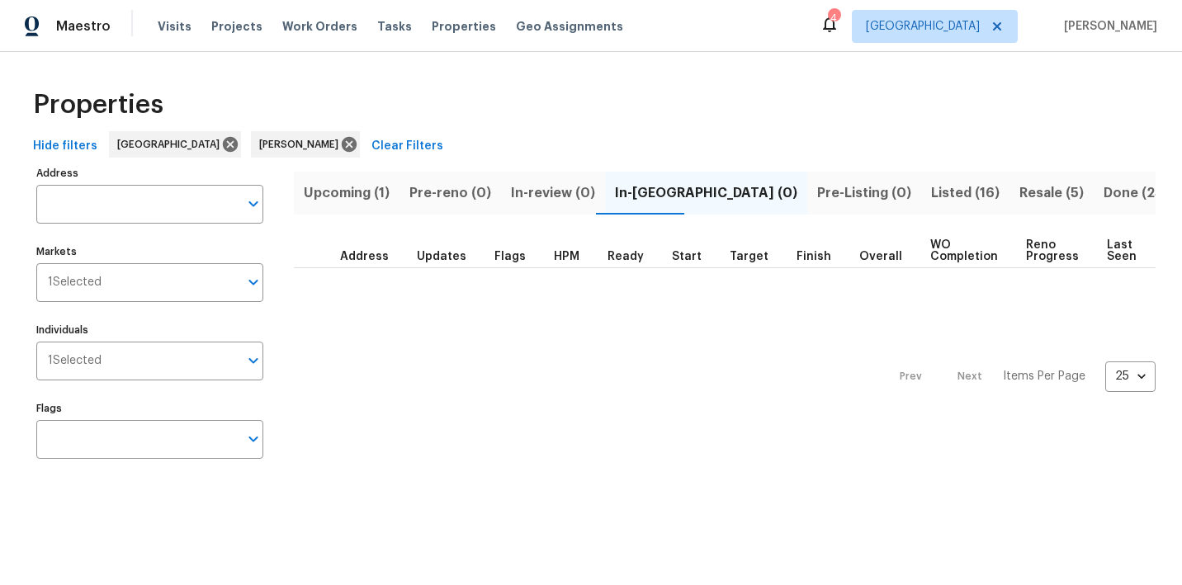
click at [1019, 192] on span "Resale (5)" at bounding box center [1051, 193] width 64 height 23
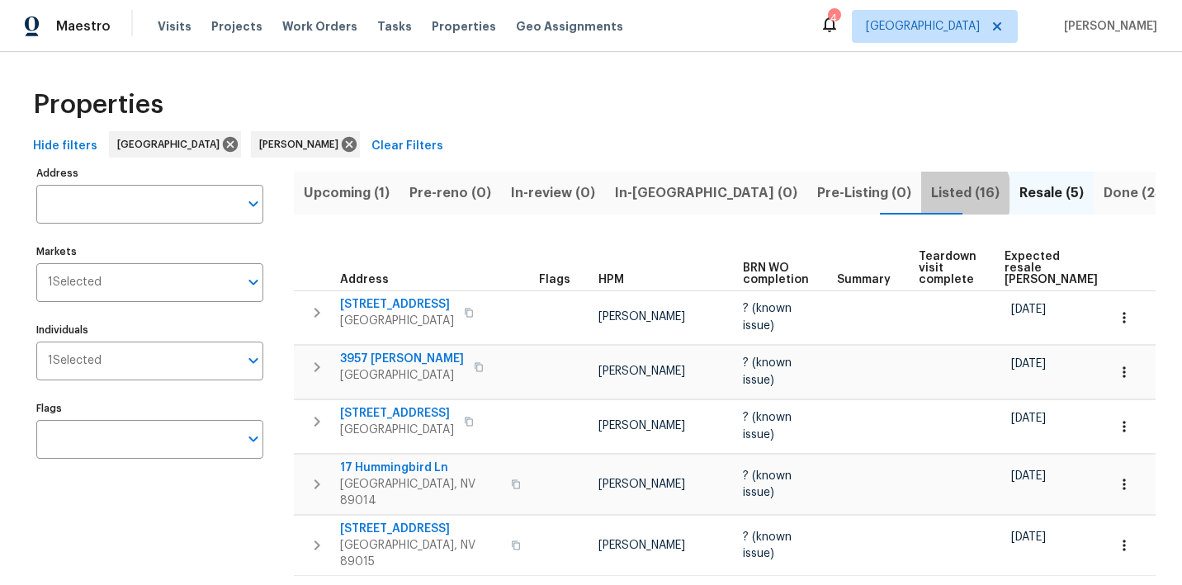
click at [931, 194] on span "Listed (16)" at bounding box center [965, 193] width 69 height 23
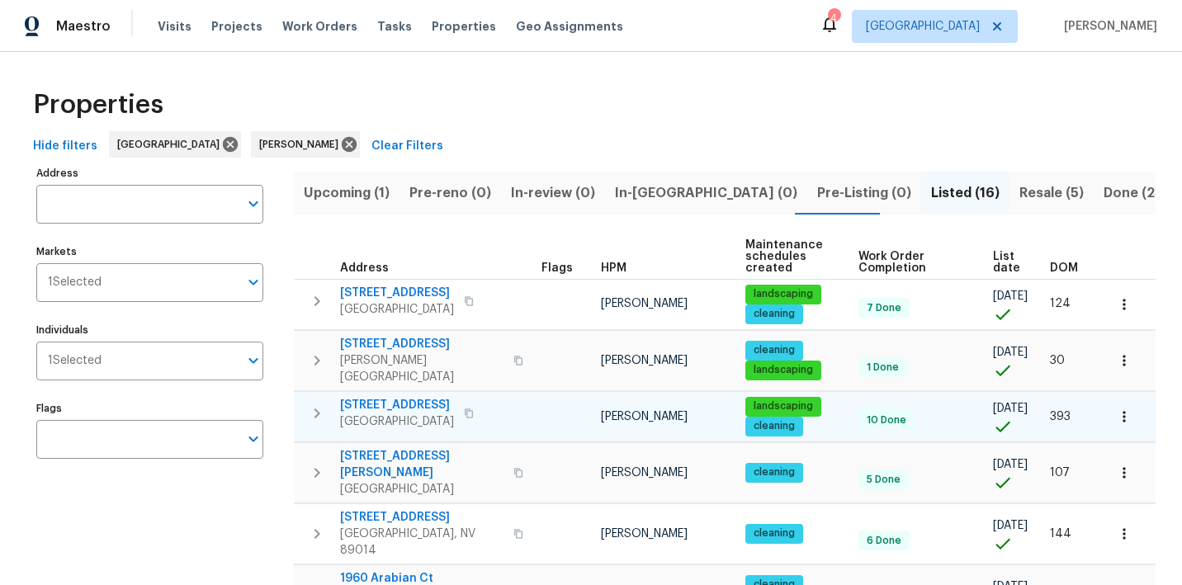
click at [1123, 409] on icon "button" at bounding box center [1124, 417] width 17 height 17
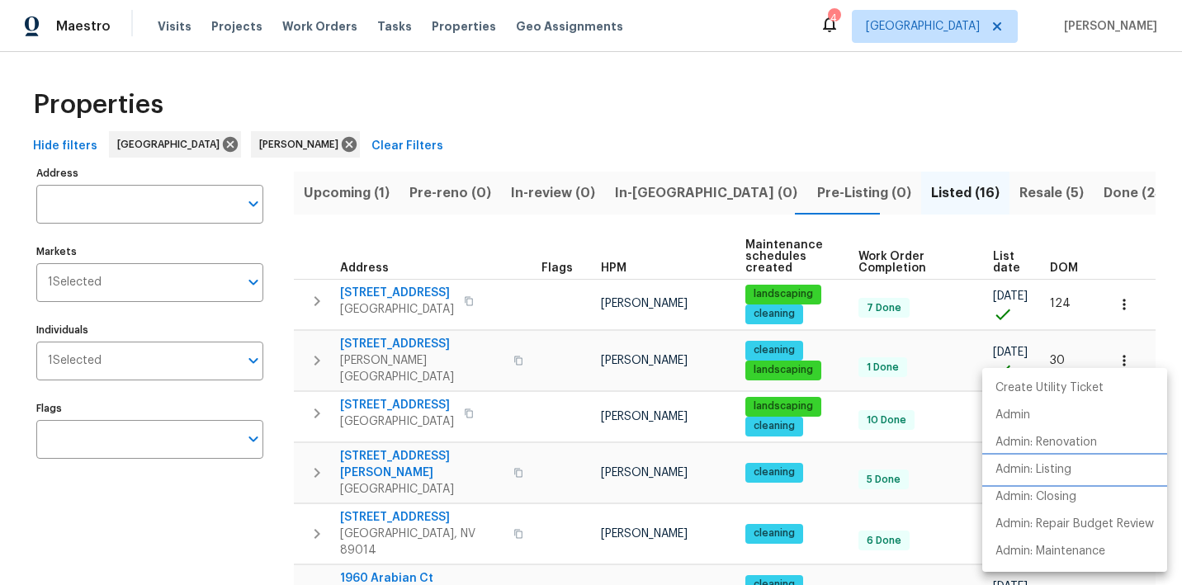
click at [1081, 472] on li "Admin: Listing" at bounding box center [1074, 469] width 185 height 27
click at [751, 73] on div at bounding box center [591, 292] width 1182 height 585
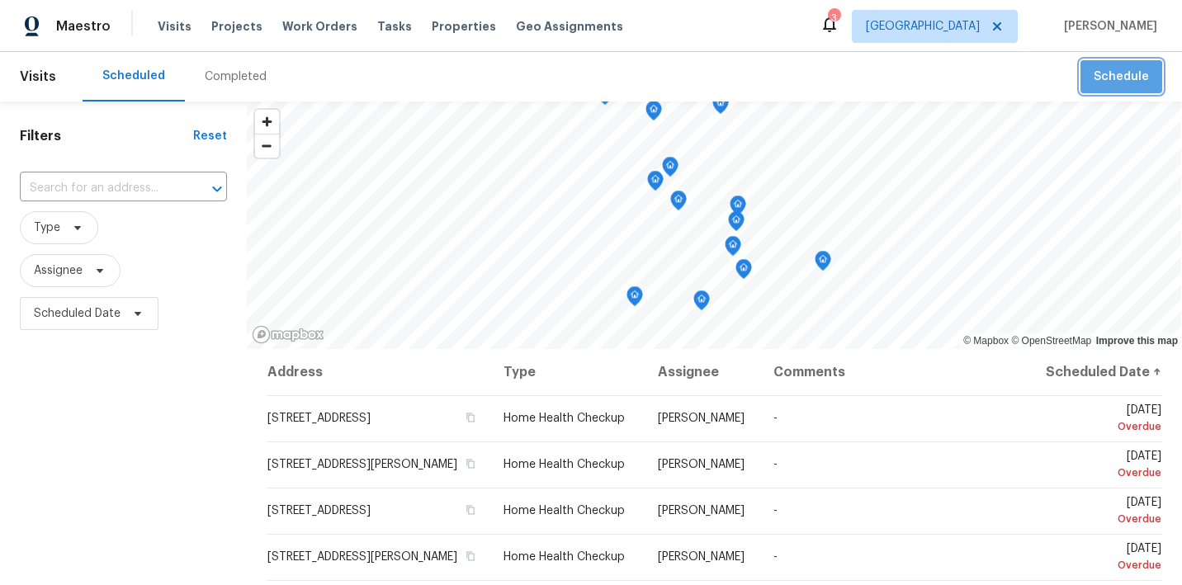
click at [1109, 88] on button "Schedule" at bounding box center [1121, 77] width 82 height 34
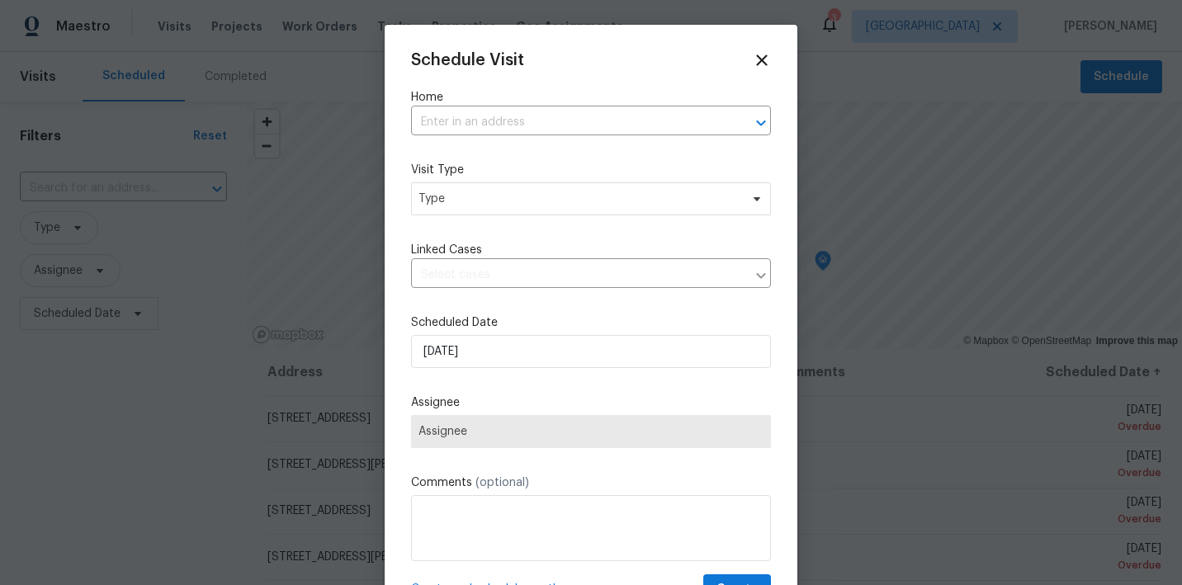
click at [548, 109] on div "Home ​" at bounding box center [591, 112] width 360 height 46
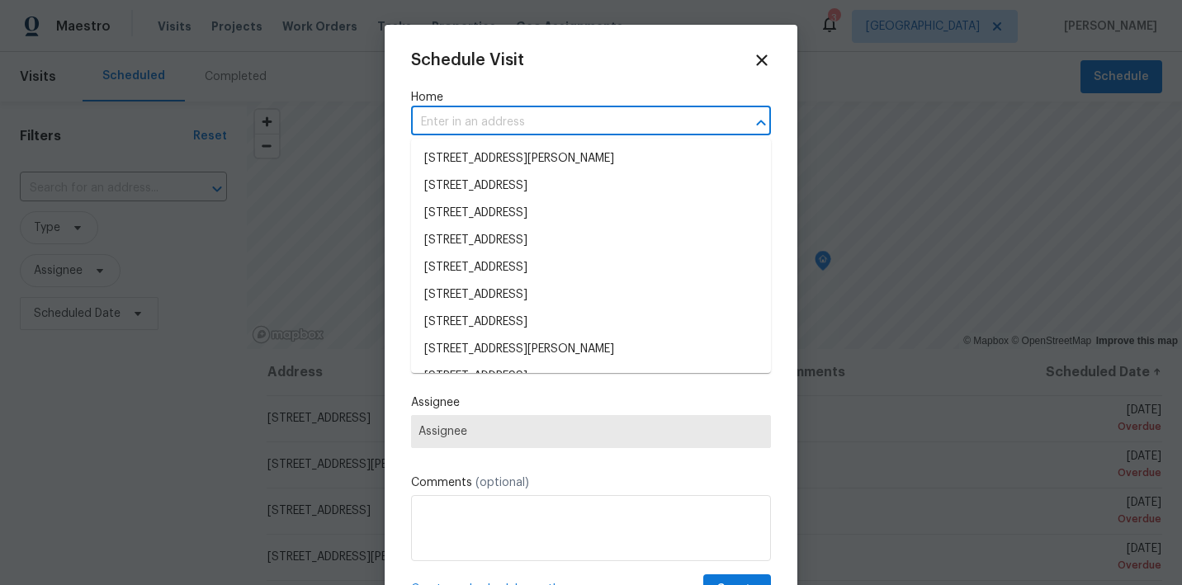
click at [543, 122] on input "text" at bounding box center [568, 123] width 314 height 26
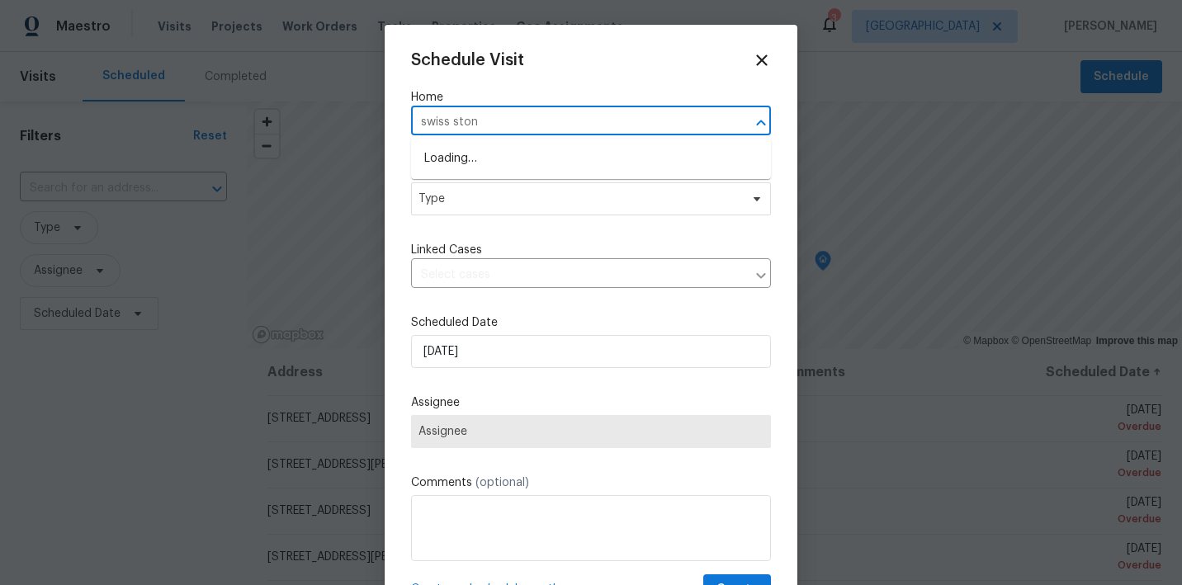
type input "swiss stone"
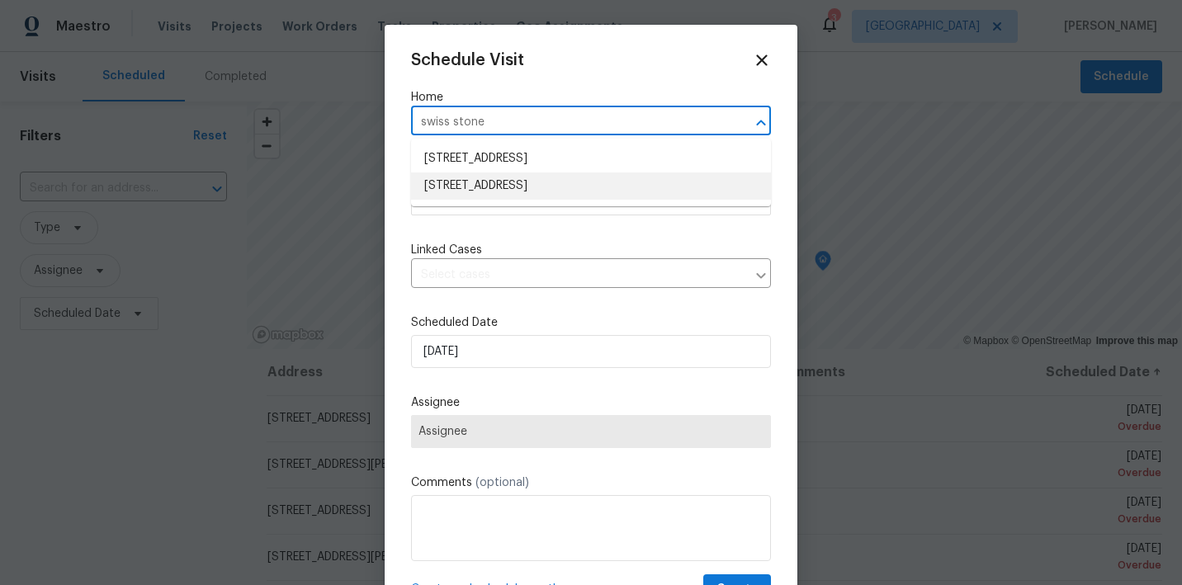
click at [494, 183] on li "9509 Swiss Stone Ct, Las Vegas, NV 89123" at bounding box center [591, 186] width 360 height 27
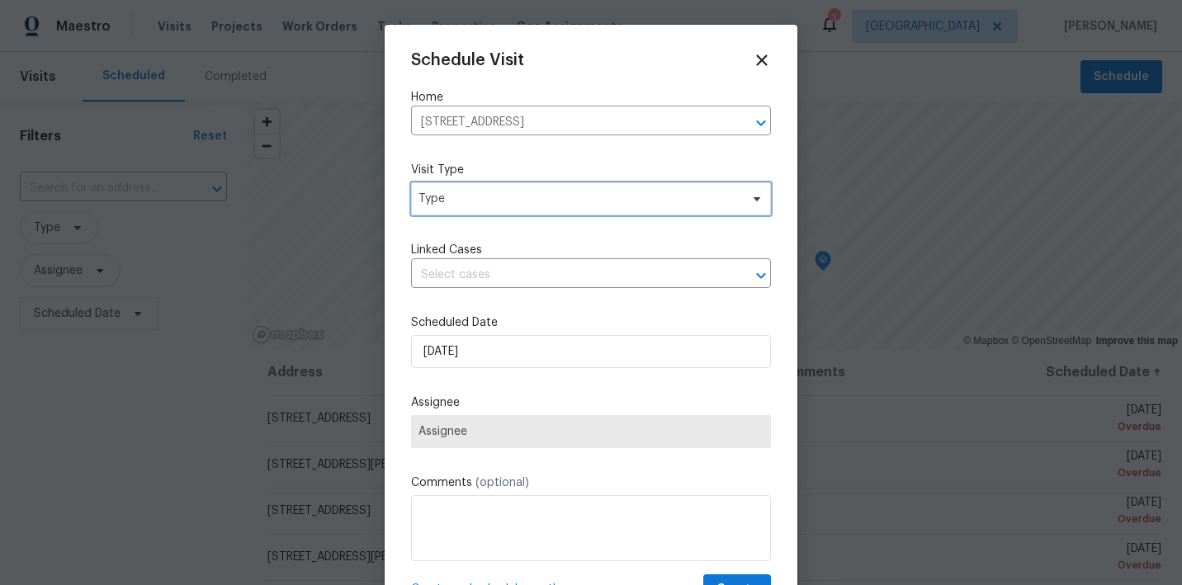
click at [483, 206] on span "Type" at bounding box center [578, 199] width 321 height 17
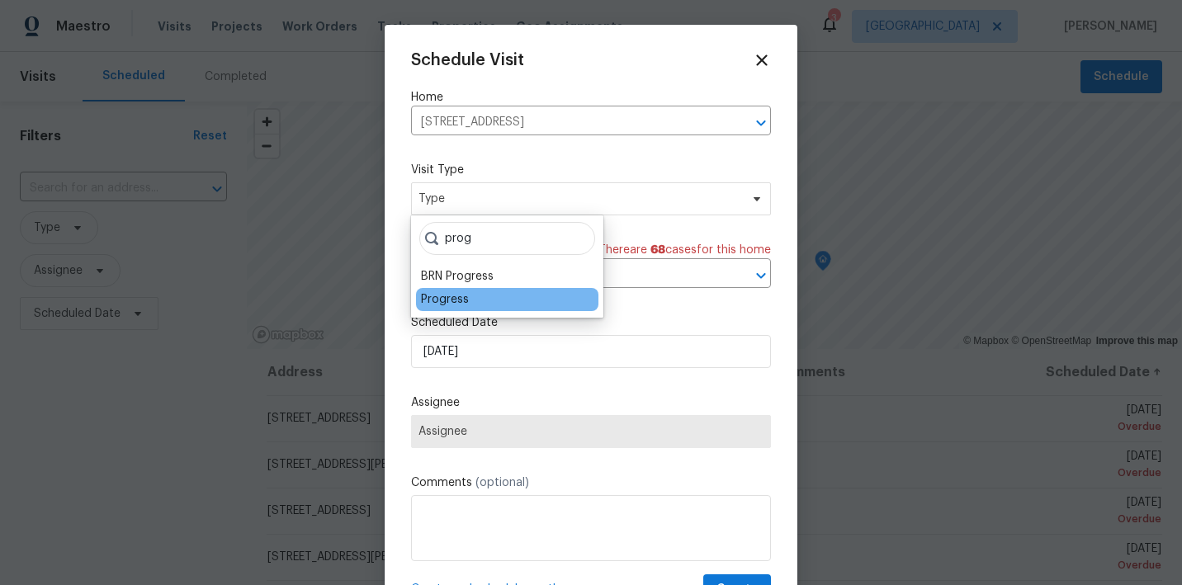
type input "prog"
click at [454, 295] on div "Progress" at bounding box center [445, 299] width 48 height 17
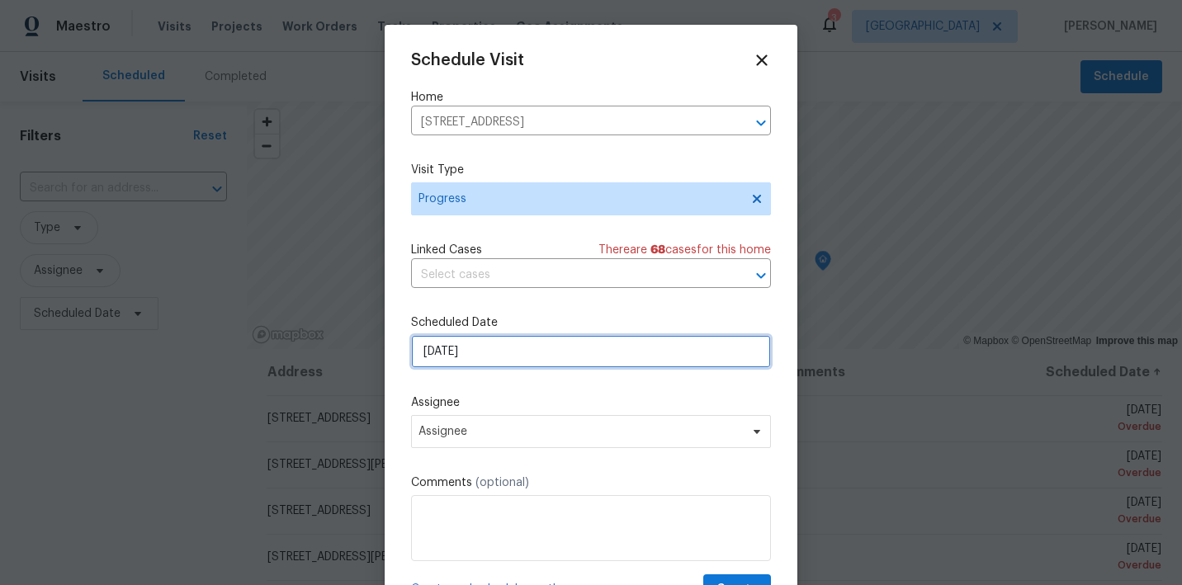
click at [490, 354] on input "8/9/2025" at bounding box center [591, 351] width 360 height 33
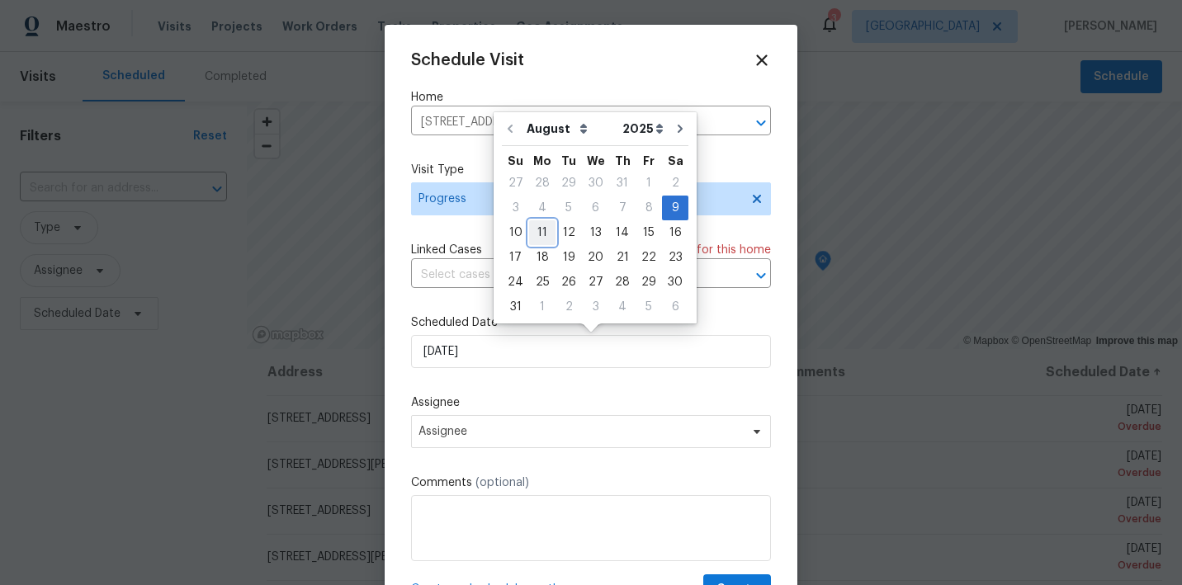
click at [536, 234] on div "11" at bounding box center [542, 232] width 26 height 23
type input "8/11/2025"
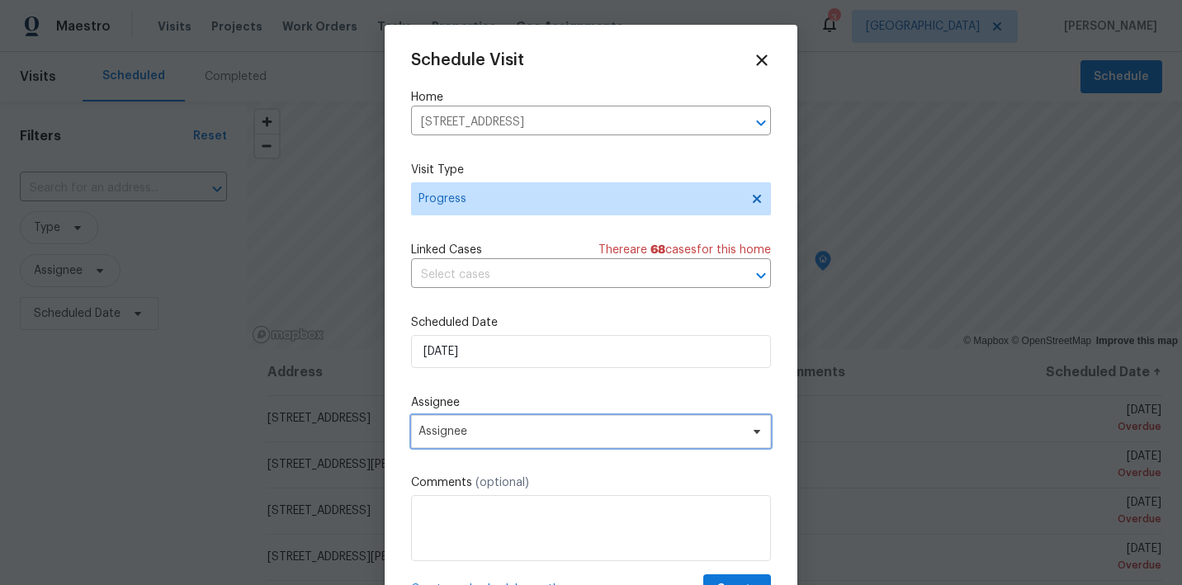
click at [506, 428] on span "Assignee" at bounding box center [580, 431] width 324 height 13
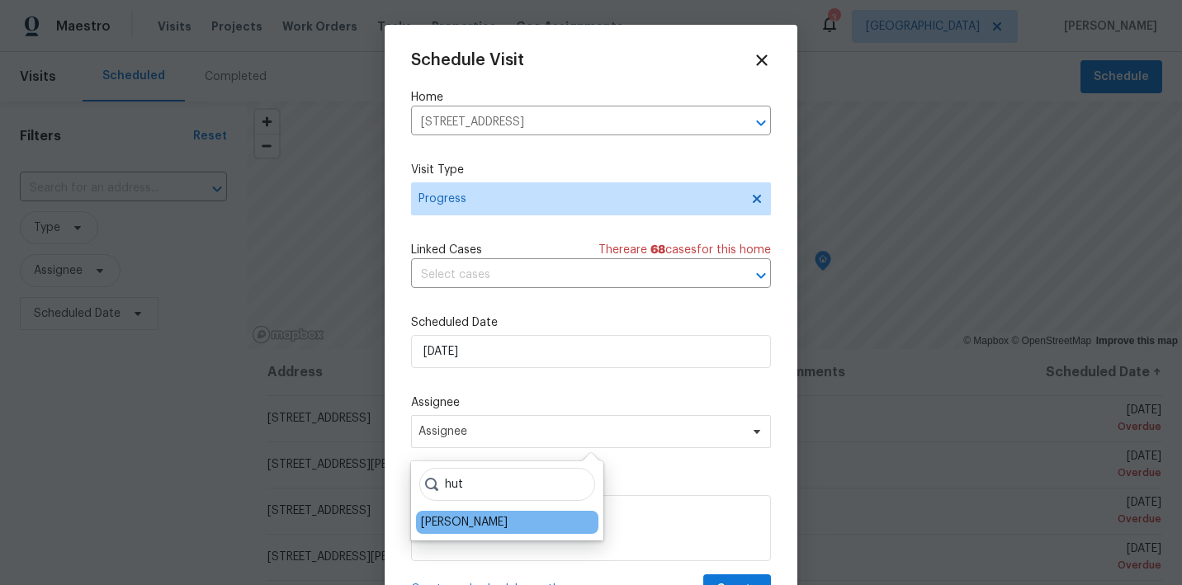
type input "hut"
click at [478, 529] on div "[PERSON_NAME]" at bounding box center [464, 522] width 87 height 17
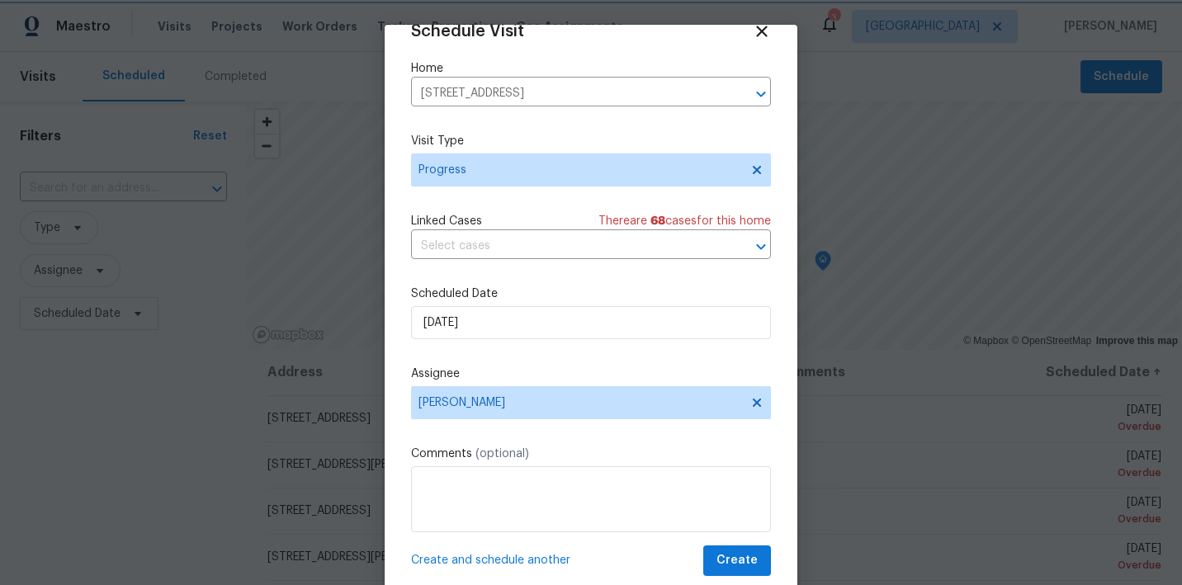
scroll to position [29, 0]
click at [493, 492] on textarea at bounding box center [591, 499] width 360 height 66
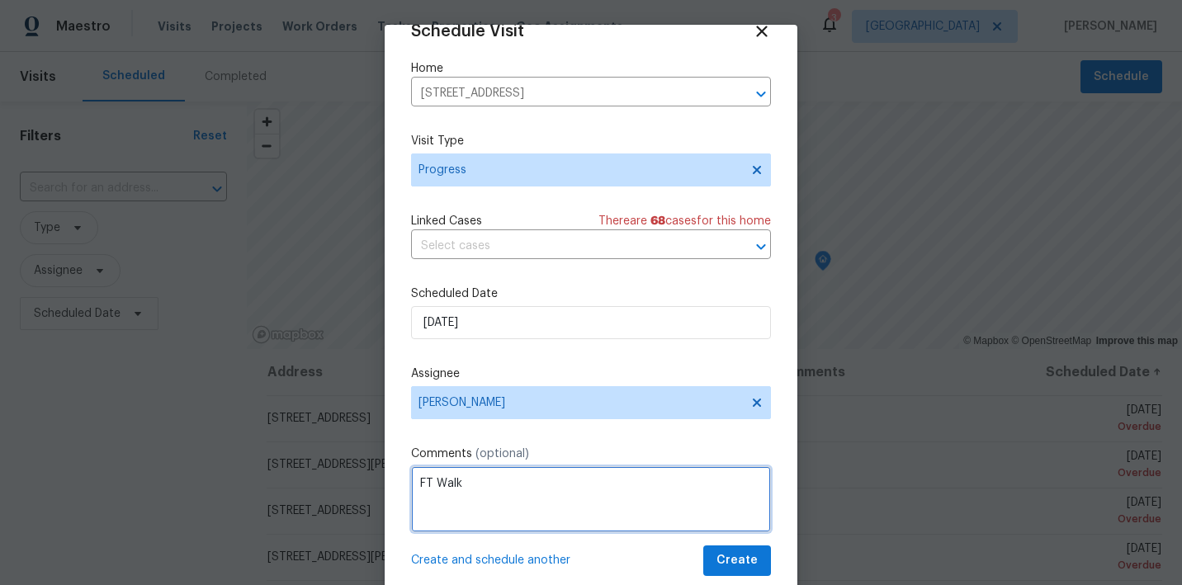
drag, startPoint x: 494, startPoint y: 498, endPoint x: 399, endPoint y: 447, distance: 108.2
click at [399, 447] on div "Schedule Visit Home 9509 Swiss Stone Ct, Las Vegas, NV 89123 ​ Visit Type Progr…" at bounding box center [591, 314] width 413 height 578
type textarea "FT Walk"
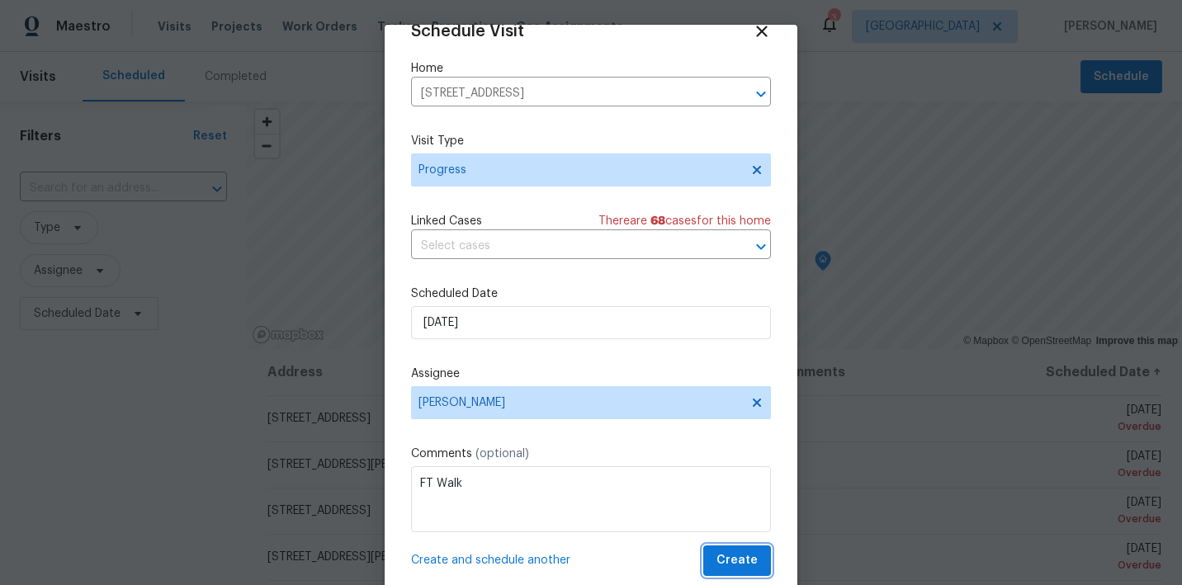
click at [742, 559] on span "Create" at bounding box center [736, 561] width 41 height 21
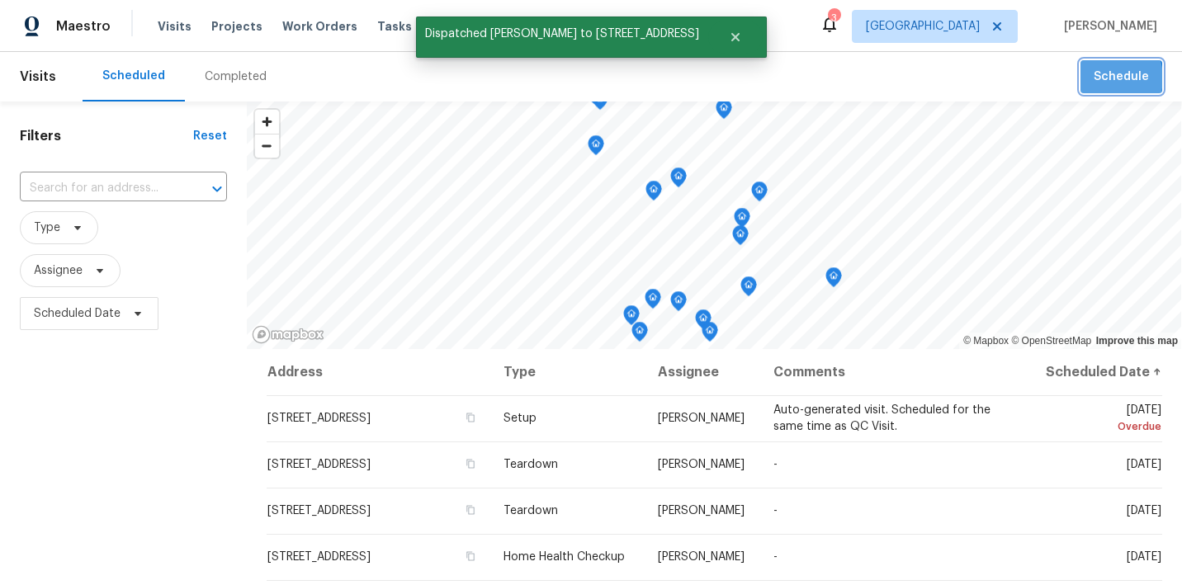
click at [1106, 78] on span "Schedule" at bounding box center [1121, 77] width 55 height 21
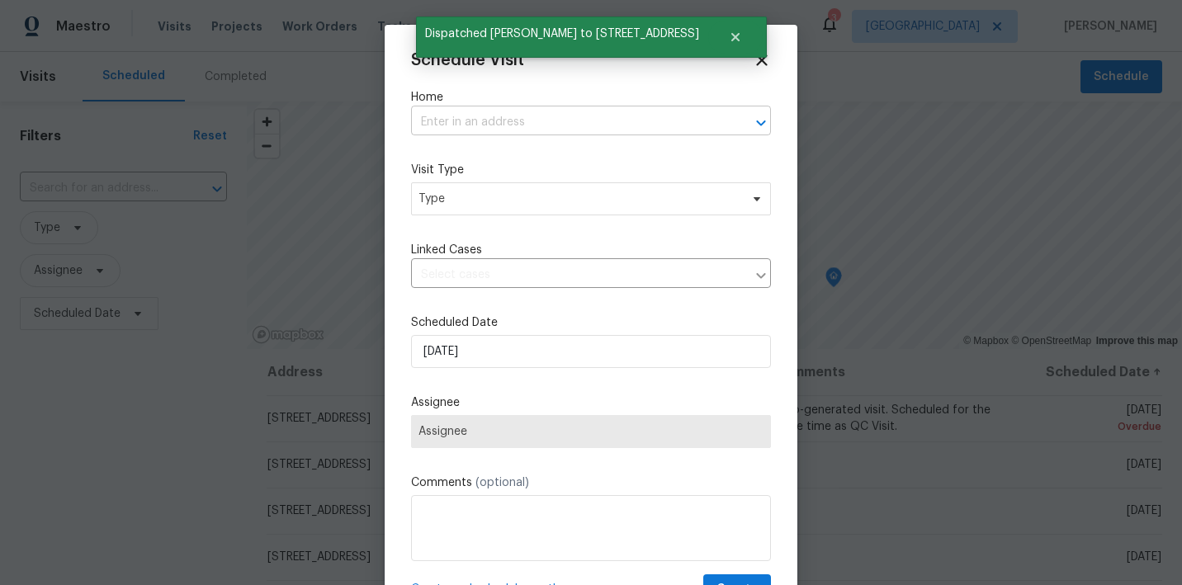
click at [601, 129] on input "text" at bounding box center [568, 123] width 314 height 26
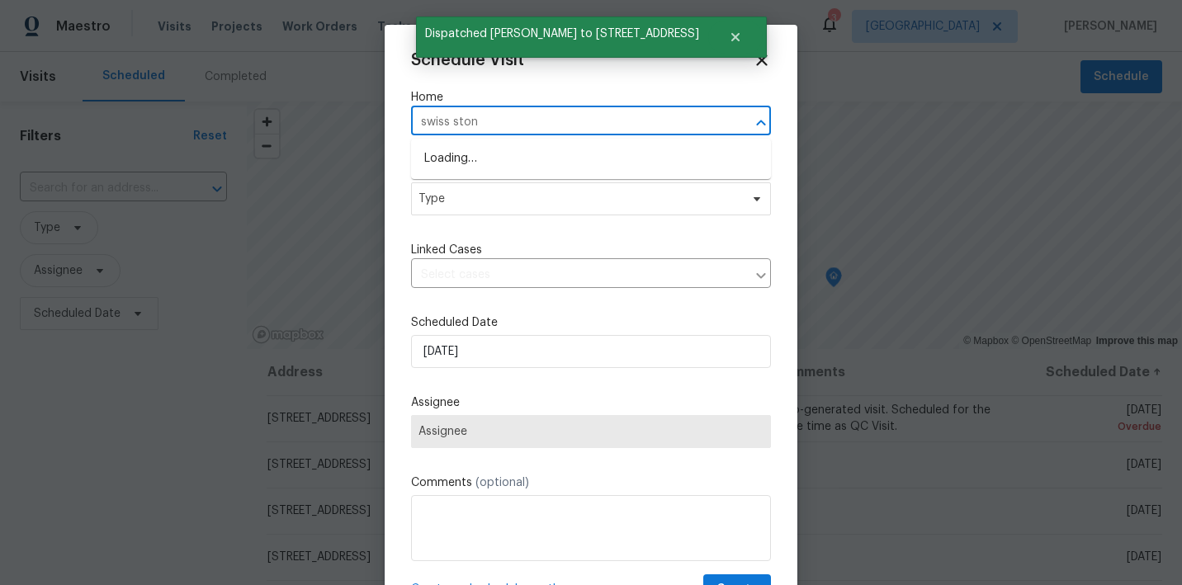
type input "swiss stone"
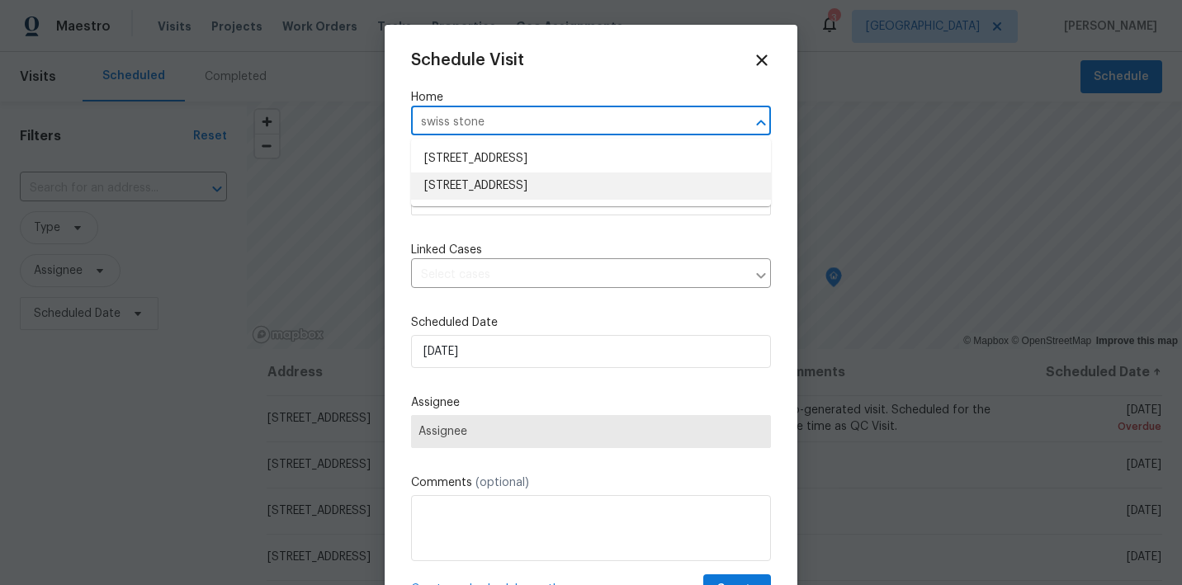
click at [540, 185] on li "[STREET_ADDRESS]" at bounding box center [591, 186] width 360 height 27
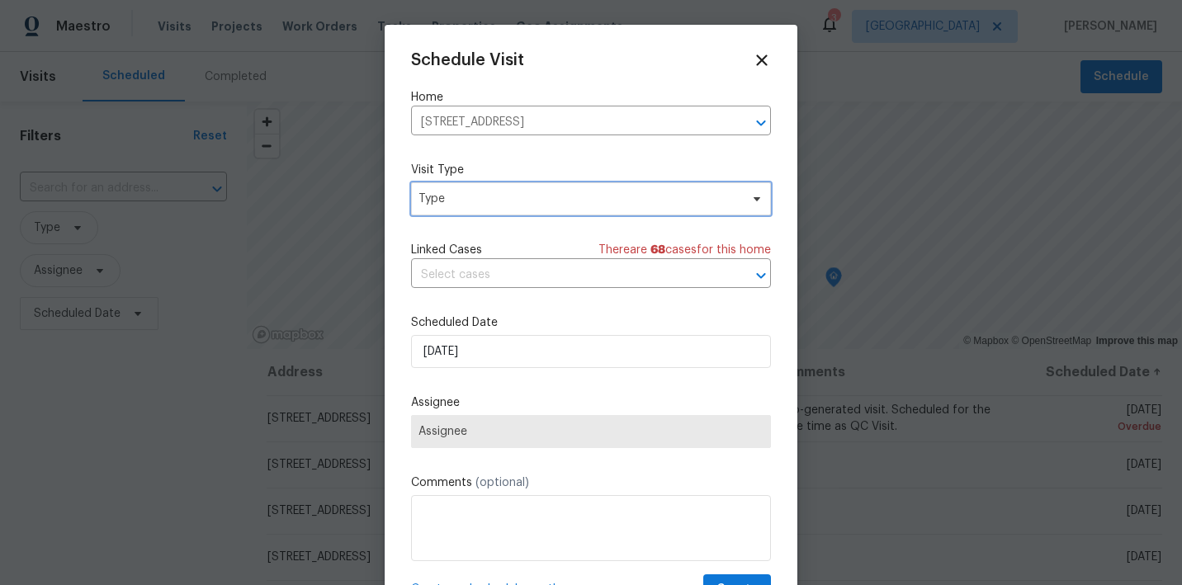
click at [527, 203] on span "Type" at bounding box center [578, 199] width 321 height 17
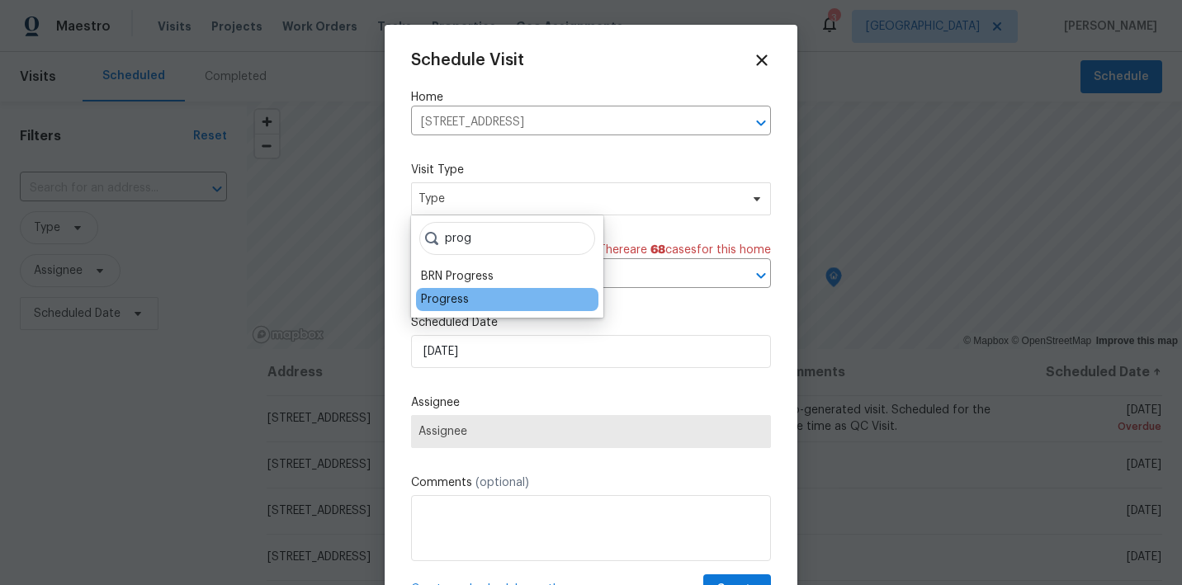
type input "prog"
click at [444, 296] on div "Progress" at bounding box center [445, 299] width 48 height 17
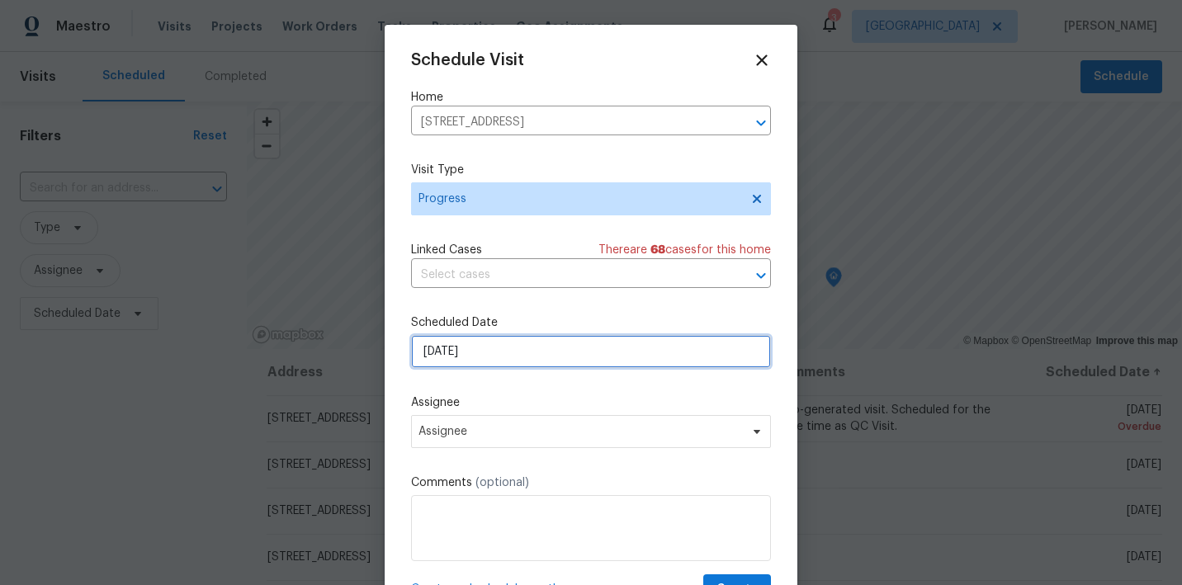
click at [491, 345] on input "8/9/2025" at bounding box center [591, 351] width 360 height 33
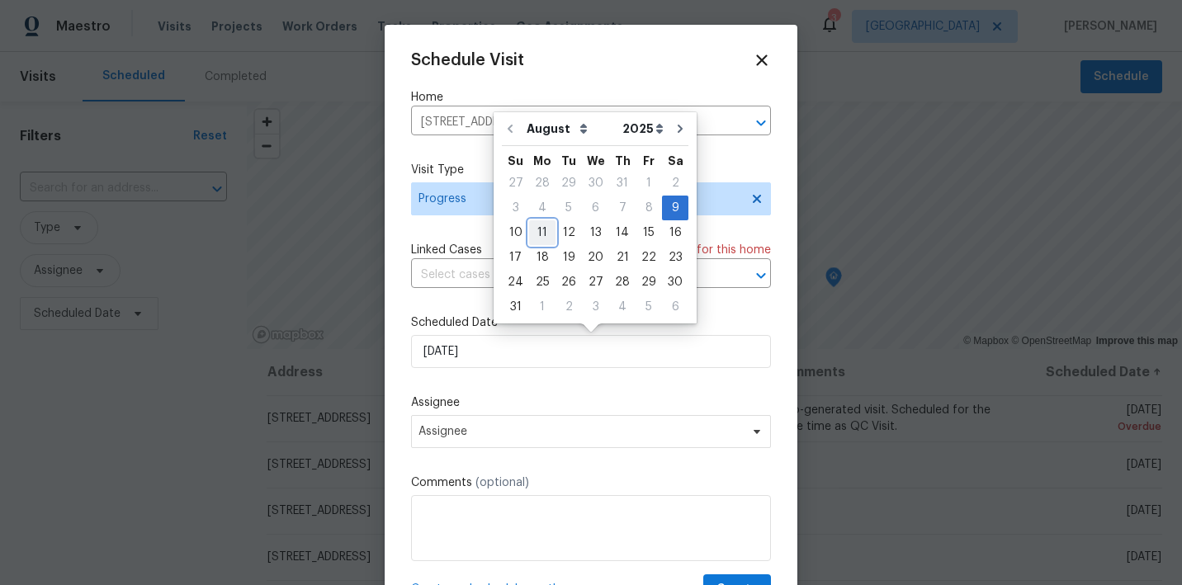
click at [532, 237] on div "11" at bounding box center [542, 232] width 26 height 23
type input "8/11/2025"
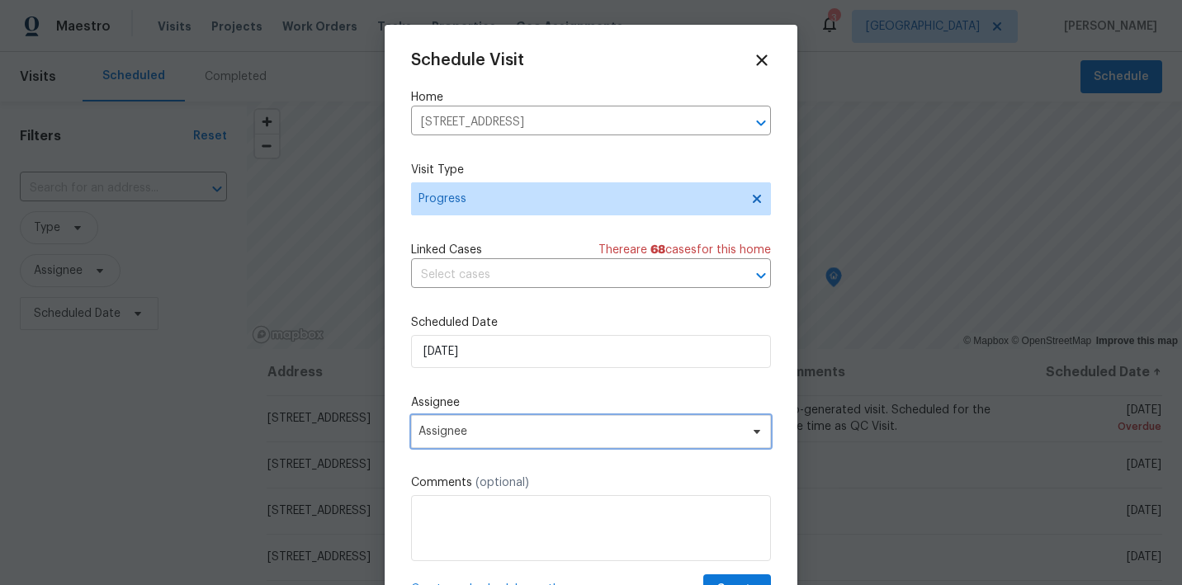
click at [516, 428] on span "Assignee" at bounding box center [580, 431] width 324 height 13
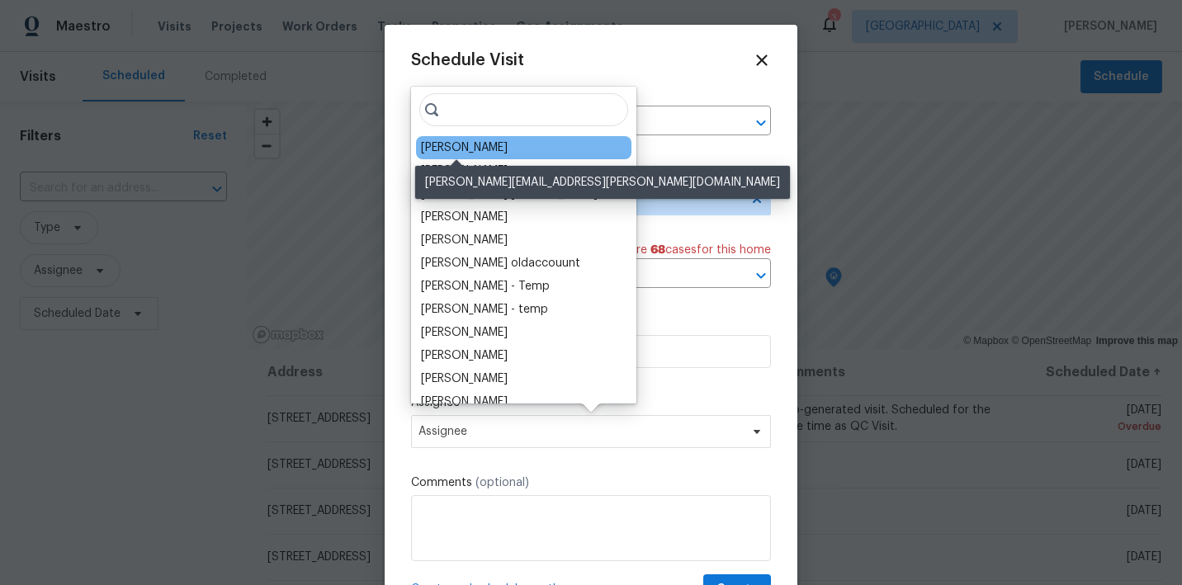
click at [465, 147] on div "[PERSON_NAME]" at bounding box center [464, 147] width 87 height 17
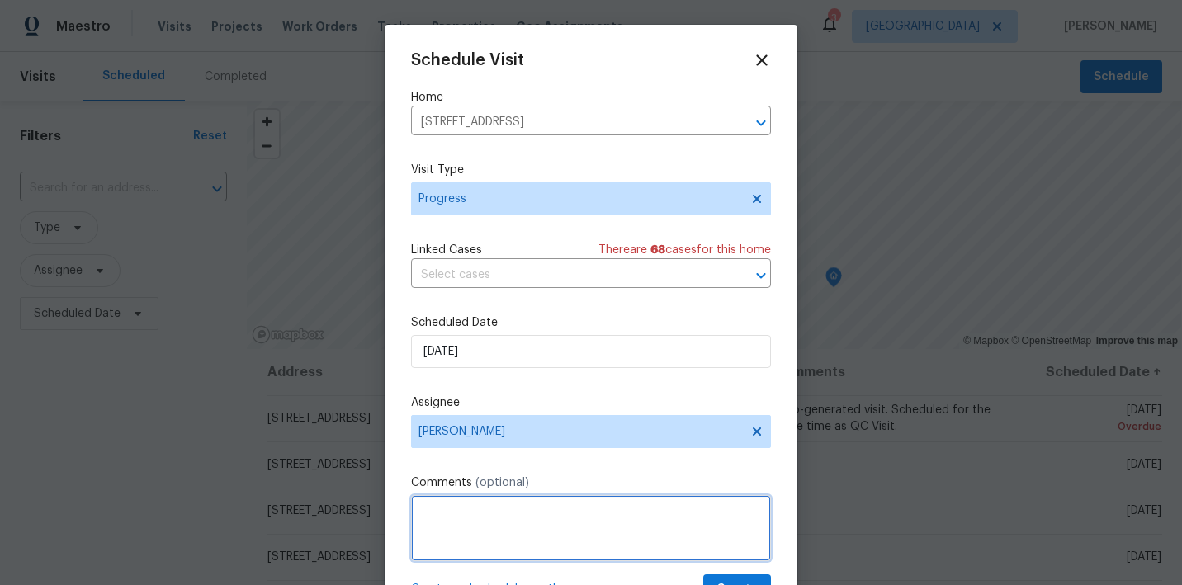
click at [508, 528] on textarea at bounding box center [591, 528] width 360 height 66
paste textarea "FT Walk"
type textarea "FT Walk"
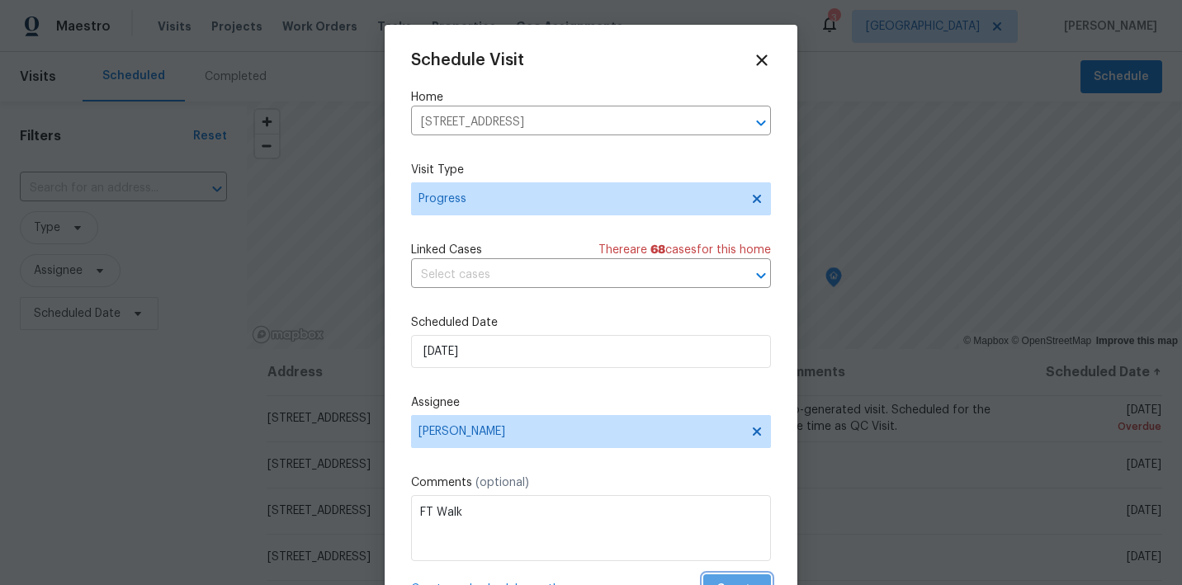
click at [730, 577] on button "Create" at bounding box center [737, 590] width 68 height 31
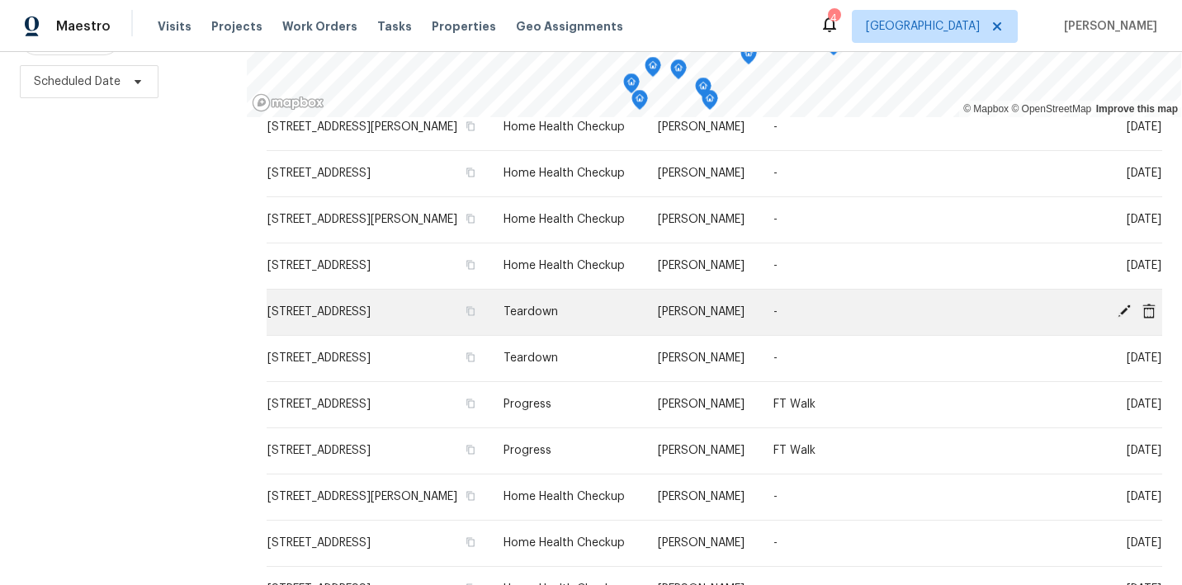
scroll to position [274, 0]
